Goal: Task Accomplishment & Management: Manage account settings

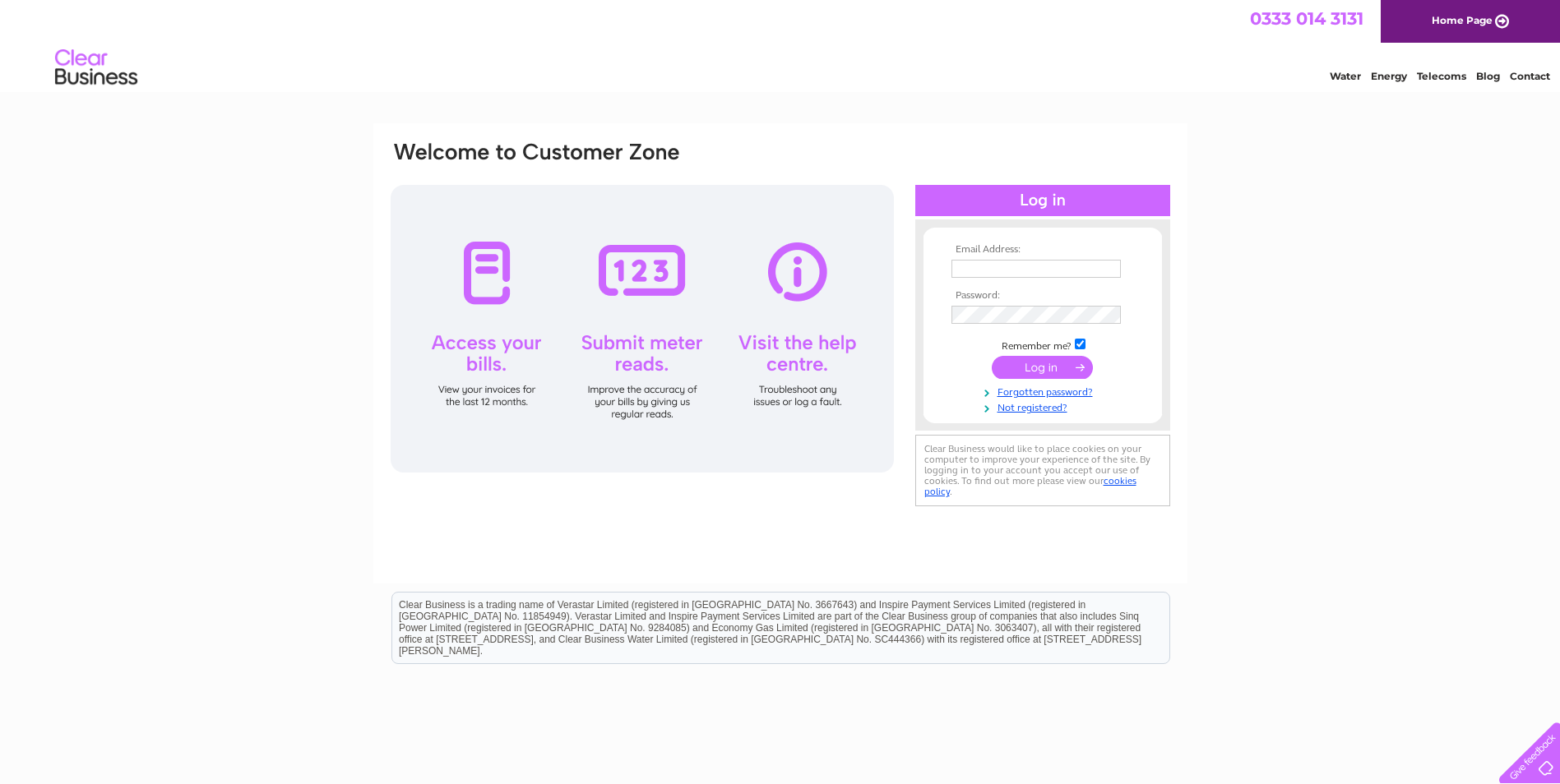
type input "[EMAIL_ADDRESS][DOMAIN_NAME]"
click at [1030, 364] on input "submit" at bounding box center [1042, 367] width 101 height 23
click at [1058, 371] on input "submit" at bounding box center [1042, 367] width 101 height 23
